Goal: Task Accomplishment & Management: Complete application form

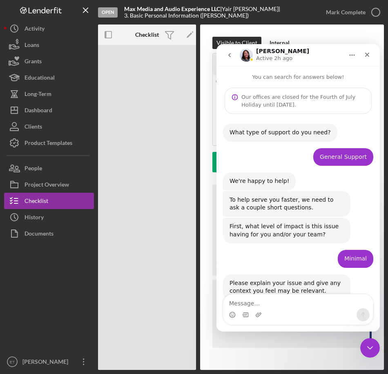
scroll to position [431, 0]
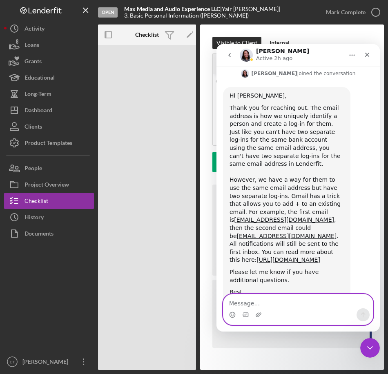
click at [269, 303] on textarea "Message…" at bounding box center [297, 301] width 149 height 14
type textarea "Cool, thanks!"
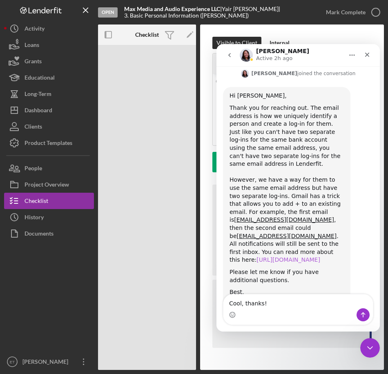
click at [302, 256] on link "[URL][DOMAIN_NAME]" at bounding box center [288, 259] width 64 height 7
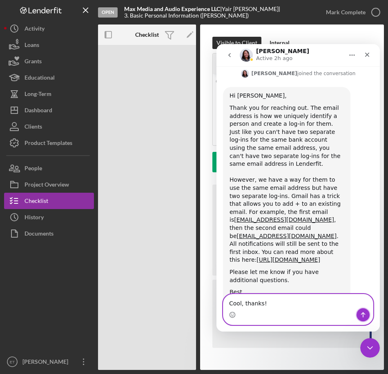
click at [363, 314] on icon "Send a message…" at bounding box center [362, 314] width 7 height 7
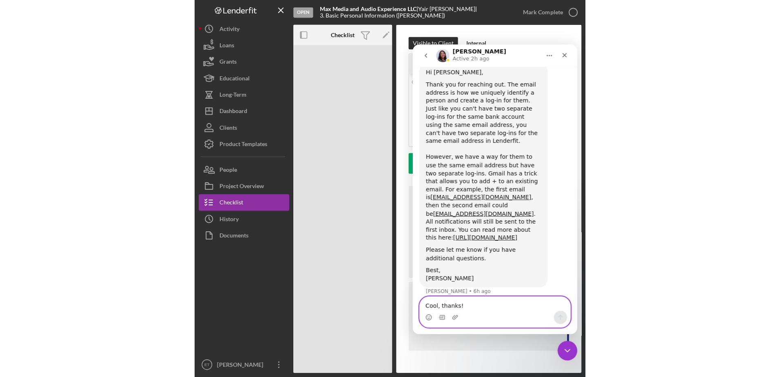
scroll to position [456, 0]
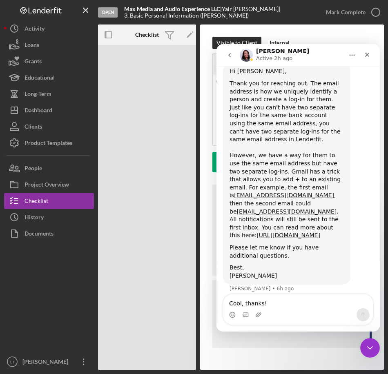
click at [54, 260] on div at bounding box center [49, 297] width 90 height 112
click at [144, 135] on div "Open Max Media and Audio Experience LLC | [PERSON_NAME] | 3. Basic Personal Inf…" at bounding box center [147, 207] width 98 height 325
click at [370, 347] on icon "Close Intercom Messenger" at bounding box center [368, 346] width 10 height 10
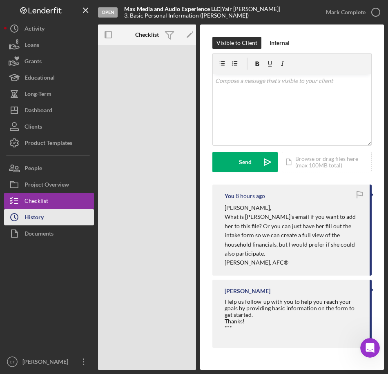
click at [35, 219] on div "History" at bounding box center [33, 218] width 19 height 18
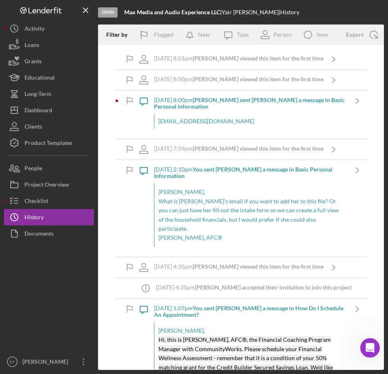
click at [97, 164] on nav "Logo-Reversed Created with Sketch. Icon/Menu Close Icon/Dashboard Dashboard Nav…" at bounding box center [51, 185] width 94 height 370
click at [195, 124] on div "[EMAIL_ADDRESS][DOMAIN_NAME]" at bounding box center [250, 121] width 193 height 15
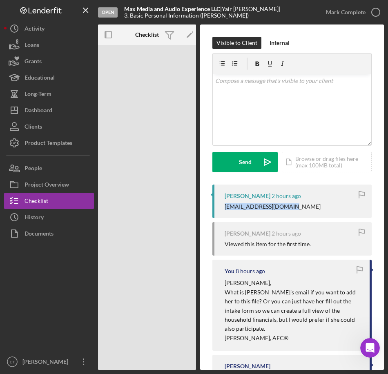
drag, startPoint x: 287, startPoint y: 208, endPoint x: 224, endPoint y: 213, distance: 63.0
click at [224, 213] on div "[PERSON_NAME] 2 hours ago [EMAIL_ADDRESS][DOMAIN_NAME]" at bounding box center [291, 200] width 159 height 33
copy div "[EMAIL_ADDRESS][DOMAIN_NAME]"
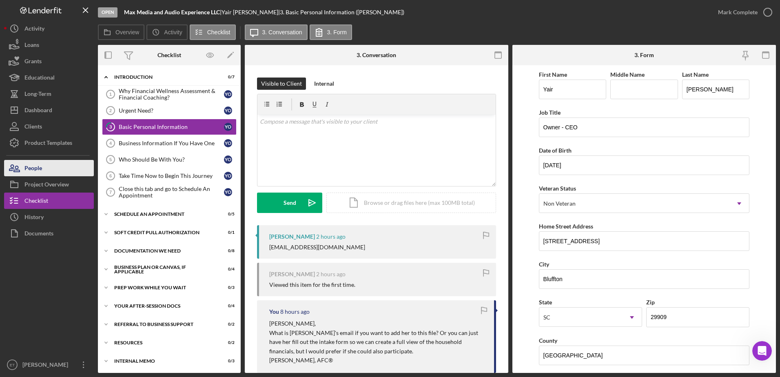
click at [42, 167] on div "People" at bounding box center [33, 169] width 18 height 18
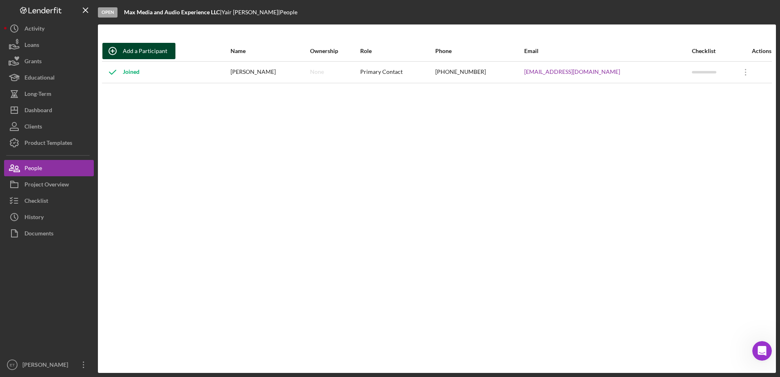
click at [146, 50] on div "Add a Participant" at bounding box center [145, 51] width 44 height 16
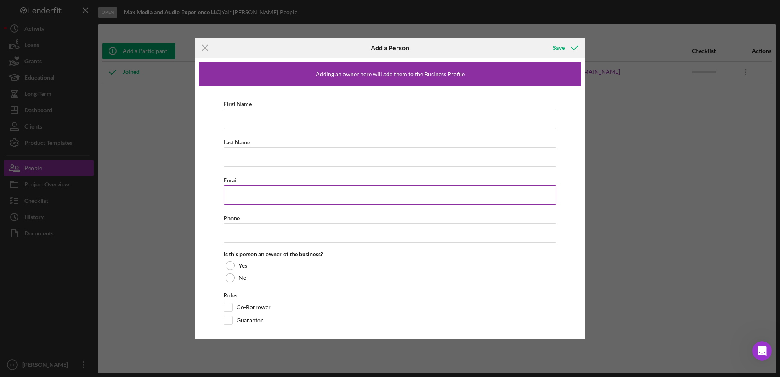
click at [268, 197] on input "Email" at bounding box center [390, 195] width 333 height 20
paste input "[EMAIL_ADDRESS][DOMAIN_NAME]"
type input "[EMAIL_ADDRESS][DOMAIN_NAME]"
click at [272, 120] on input "First Name" at bounding box center [390, 119] width 333 height 20
type input "[PERSON_NAME]"
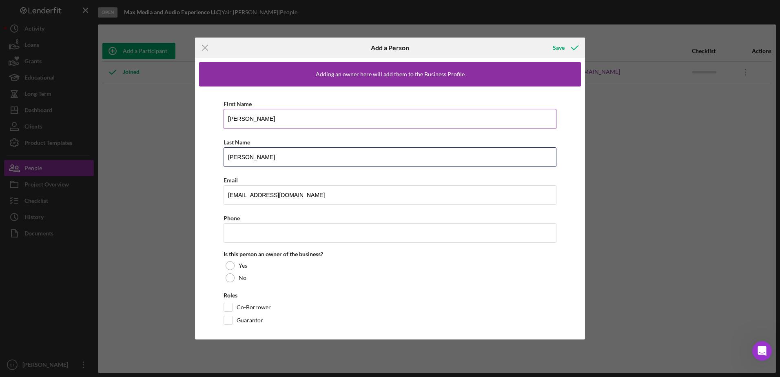
type input "[PERSON_NAME]"
click at [263, 120] on input "[PERSON_NAME]" at bounding box center [390, 119] width 333 height 20
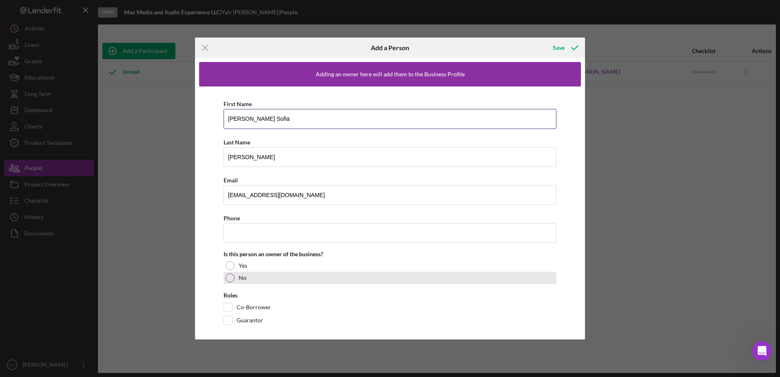
type input "[PERSON_NAME] Sofia"
click at [235, 278] on div "No" at bounding box center [390, 278] width 333 height 12
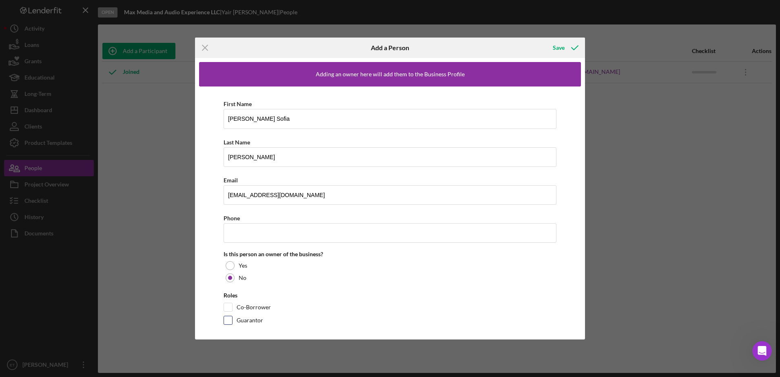
click at [230, 319] on input "Guarantor" at bounding box center [228, 320] width 8 height 8
checkbox input "true"
click at [229, 311] on input "Co-Borrower" at bounding box center [228, 307] width 8 height 8
checkbox input "true"
click at [269, 236] on input "Phone" at bounding box center [390, 233] width 333 height 20
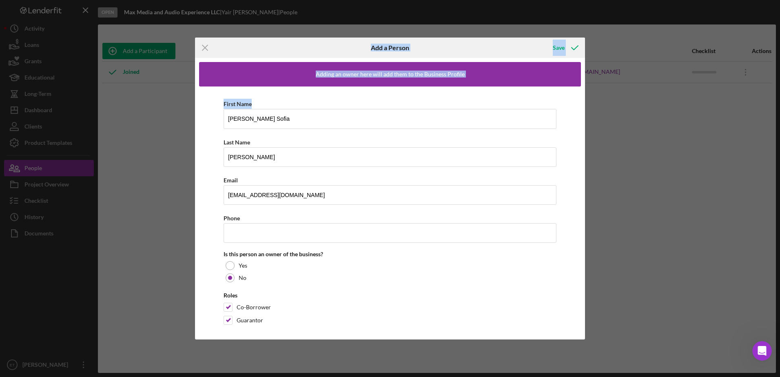
drag, startPoint x: 319, startPoint y: 52, endPoint x: 318, endPoint y: 87, distance: 34.7
click at [318, 87] on form "Icon/Menu Close Add a Person Save Adding an owner here will add them to the Bus…" at bounding box center [390, 188] width 390 height 301
click at [266, 226] on input "Phone" at bounding box center [390, 233] width 333 height 20
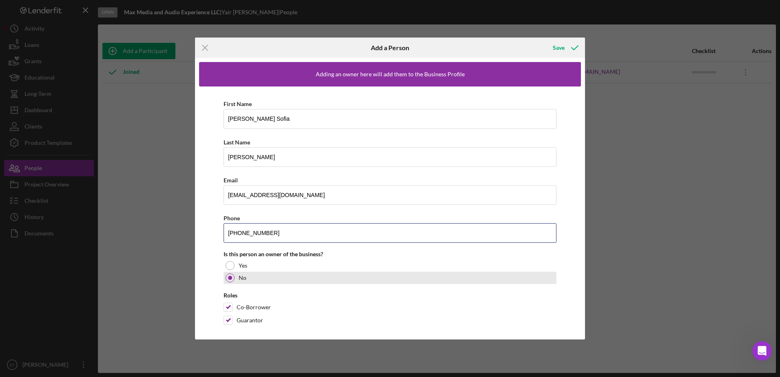
scroll to position [6, 0]
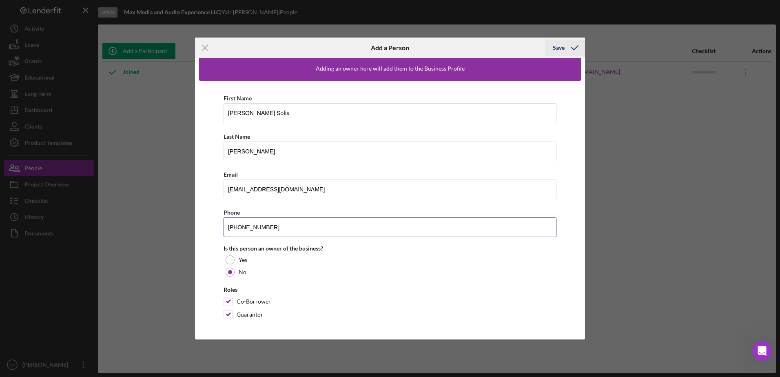
type input "[PHONE_NUMBER]"
click at [387, 46] on div "Save" at bounding box center [559, 48] width 12 height 16
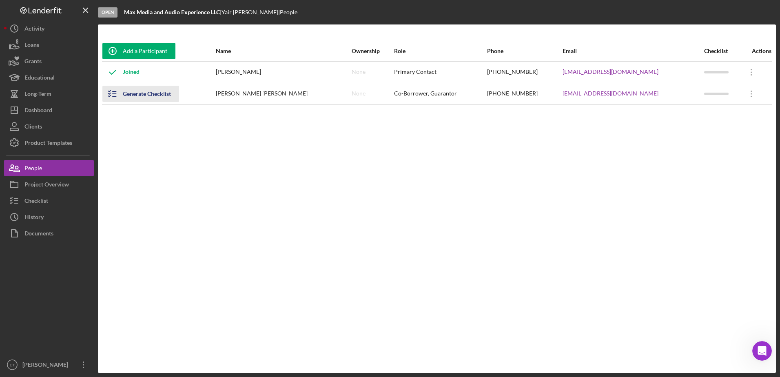
click at [130, 94] on div "Generate Checklist" at bounding box center [147, 94] width 48 height 16
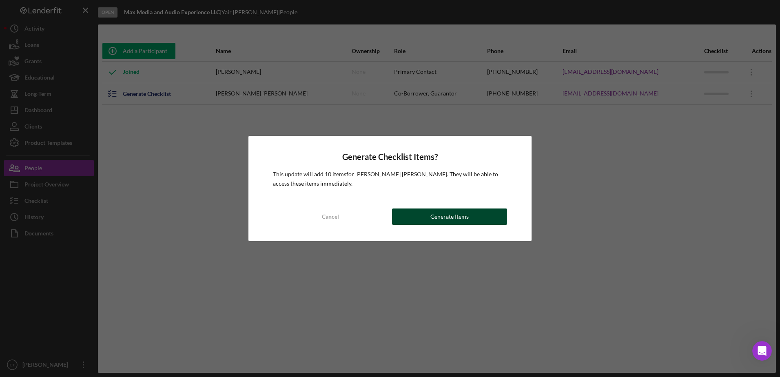
click at [387, 215] on div "Generate Items" at bounding box center [449, 216] width 38 height 16
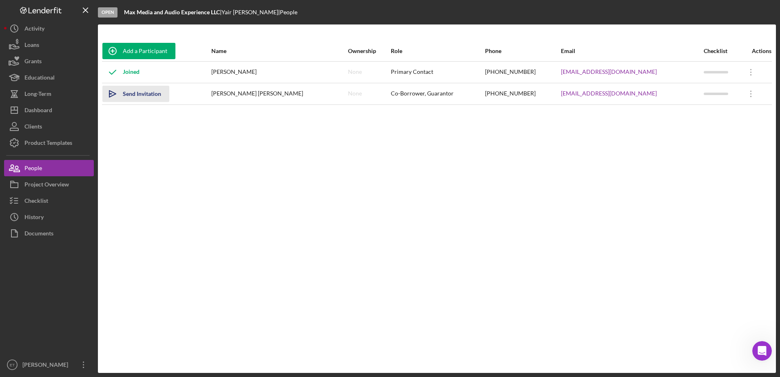
click at [113, 92] on polygon "button" at bounding box center [112, 94] width 7 height 7
click at [46, 106] on div "Dashboard" at bounding box center [38, 111] width 28 height 18
